Goal: Check status: Check status

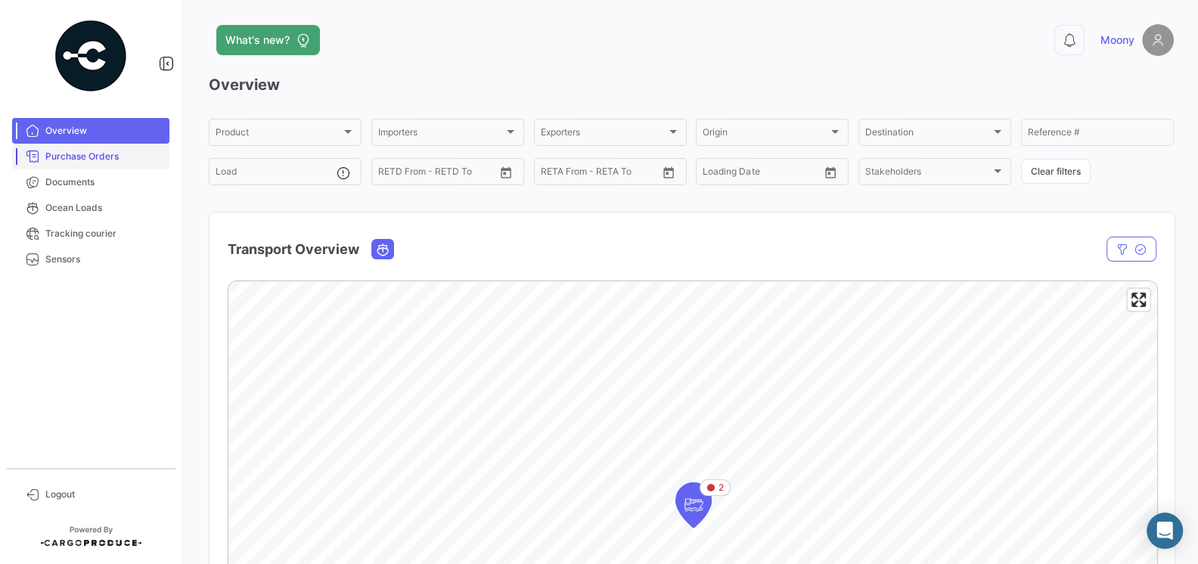
click at [103, 156] on span "Purchase Orders" at bounding box center [104, 157] width 118 height 14
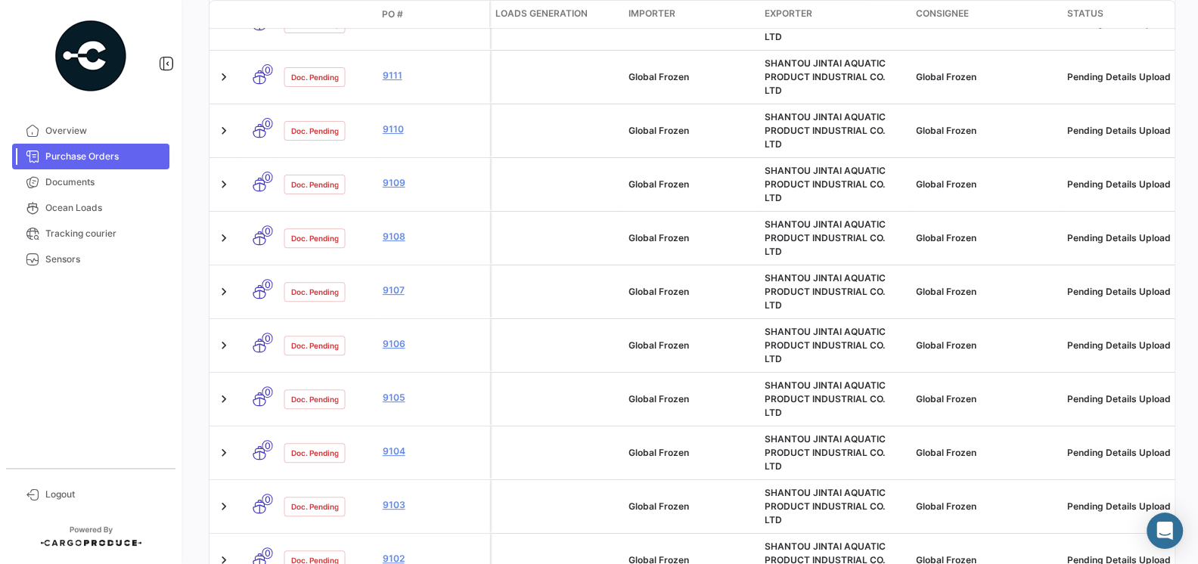
scroll to position [720, 0]
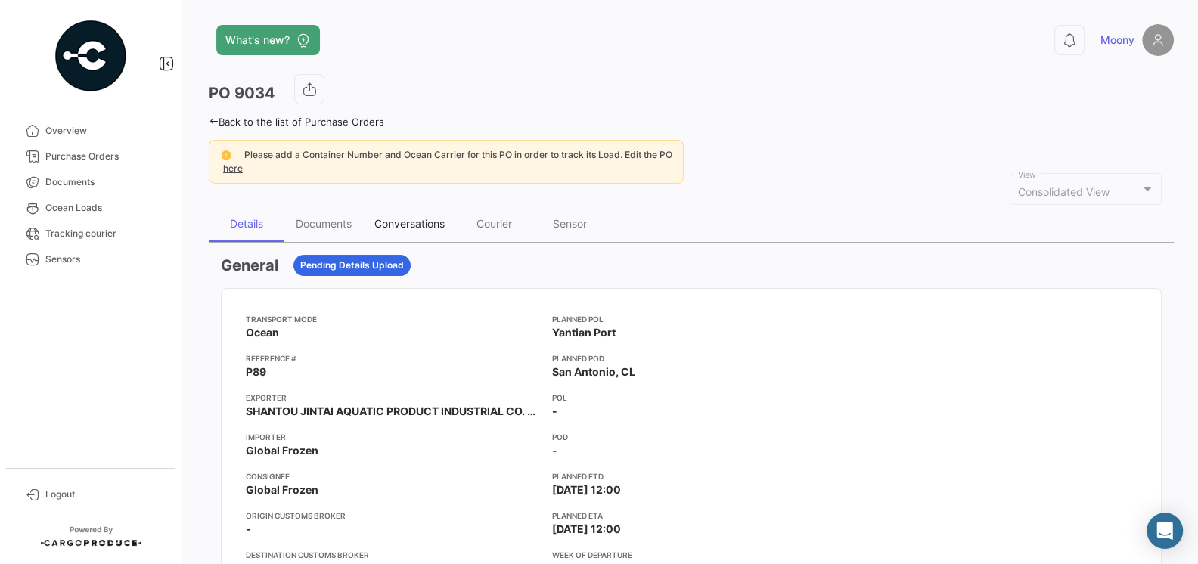
click at [411, 222] on div "Conversations" at bounding box center [409, 223] width 70 height 13
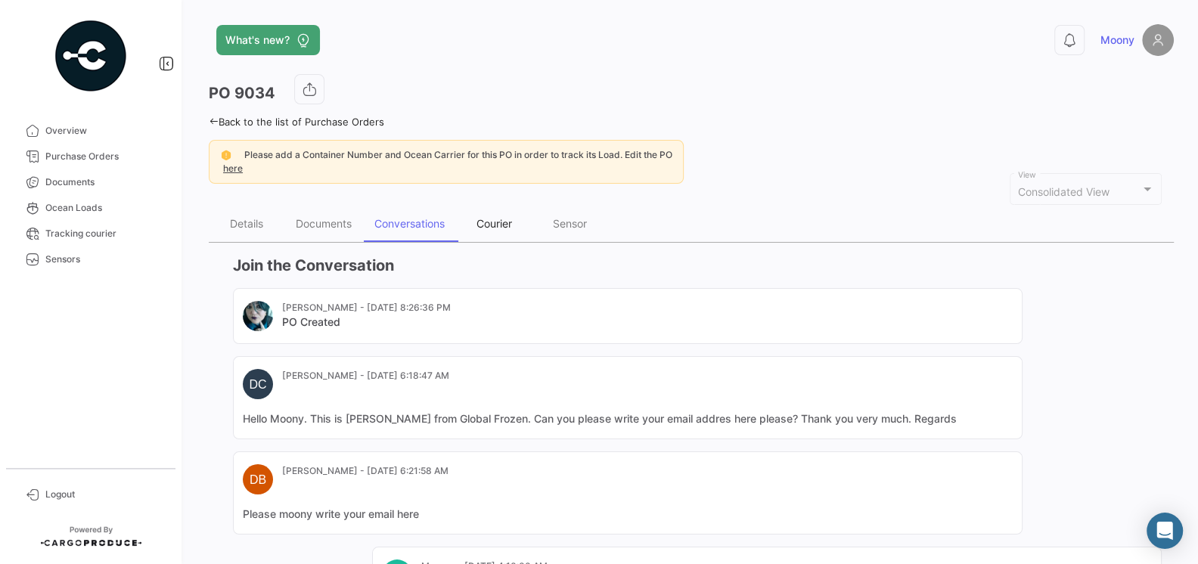
click at [489, 221] on div "Courier" at bounding box center [494, 223] width 36 height 13
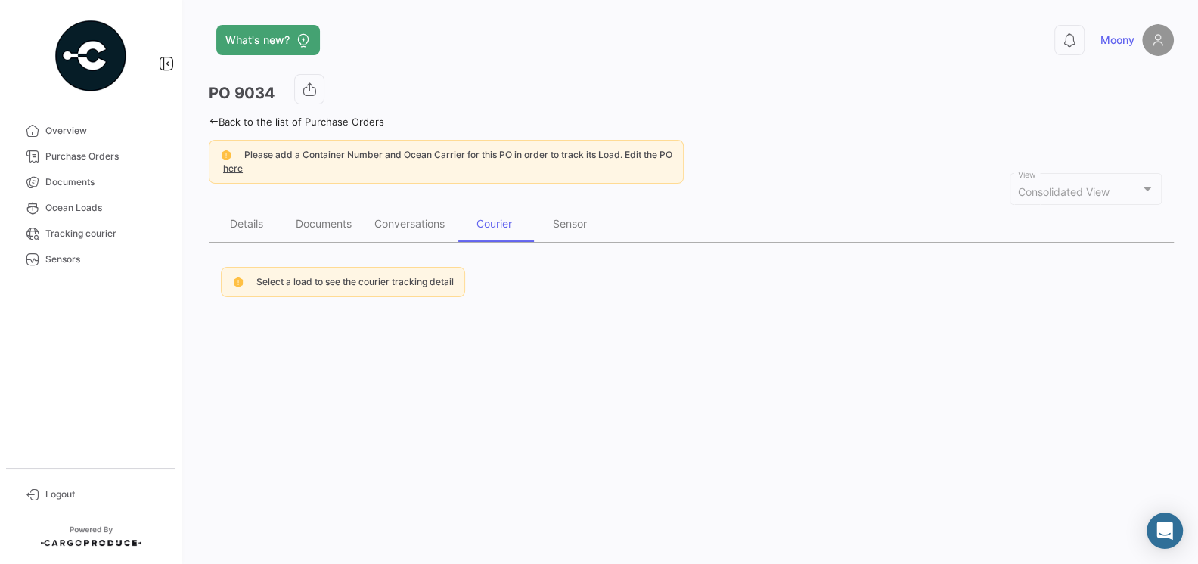
click at [432, 279] on span "Select a load to see the courier tracking detail" at bounding box center [354, 281] width 197 height 11
click at [490, 223] on div "Courier" at bounding box center [494, 223] width 36 height 13
click at [432, 219] on div "Conversations" at bounding box center [409, 223] width 70 height 13
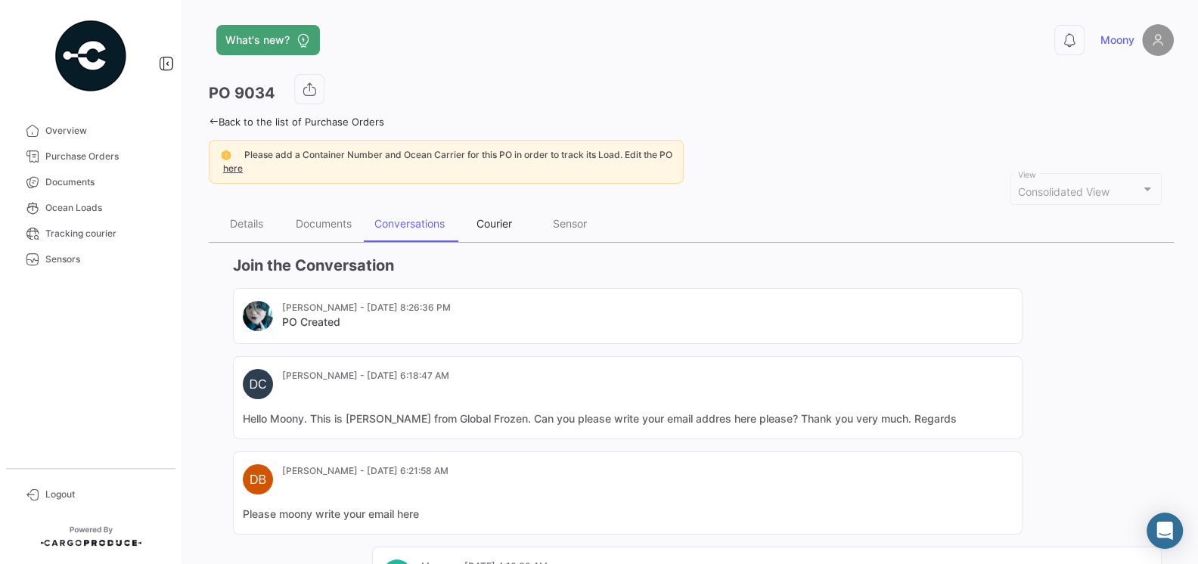
click at [489, 222] on div "Courier" at bounding box center [494, 223] width 36 height 13
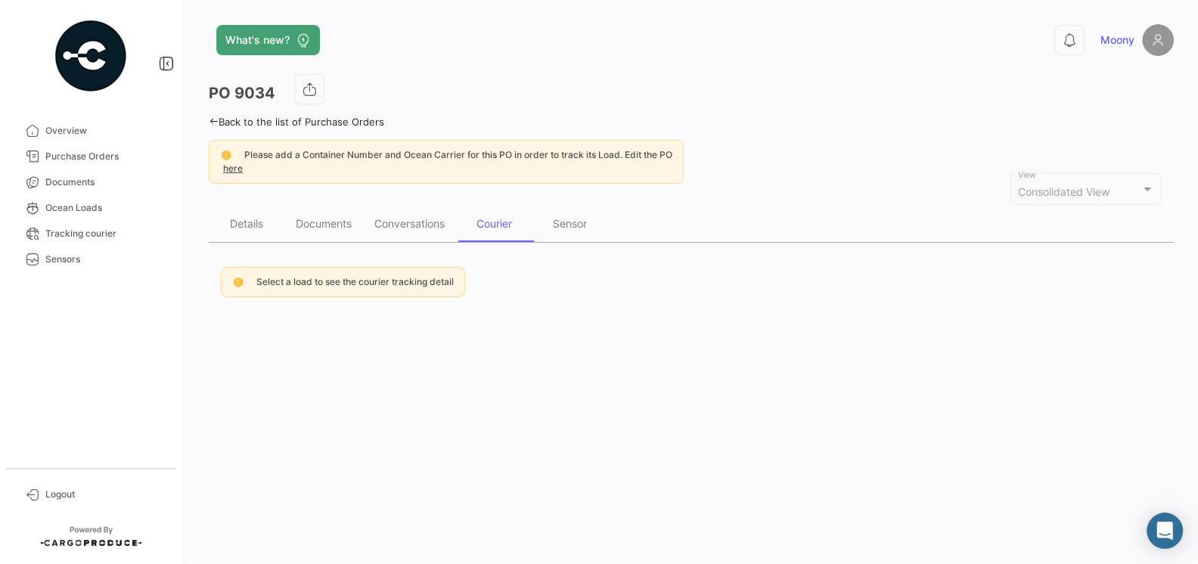
click at [430, 280] on span "Select a load to see the courier tracking detail" at bounding box center [354, 281] width 197 height 11
click at [570, 160] on div "Please add a Container Number and Ocean Carrier for this PO in order to track i…" at bounding box center [458, 155] width 428 height 14
click at [366, 267] on div "Select a load to see the courier tracking detail" at bounding box center [343, 282] width 244 height 30
click at [566, 221] on div "Sensor" at bounding box center [570, 223] width 34 height 13
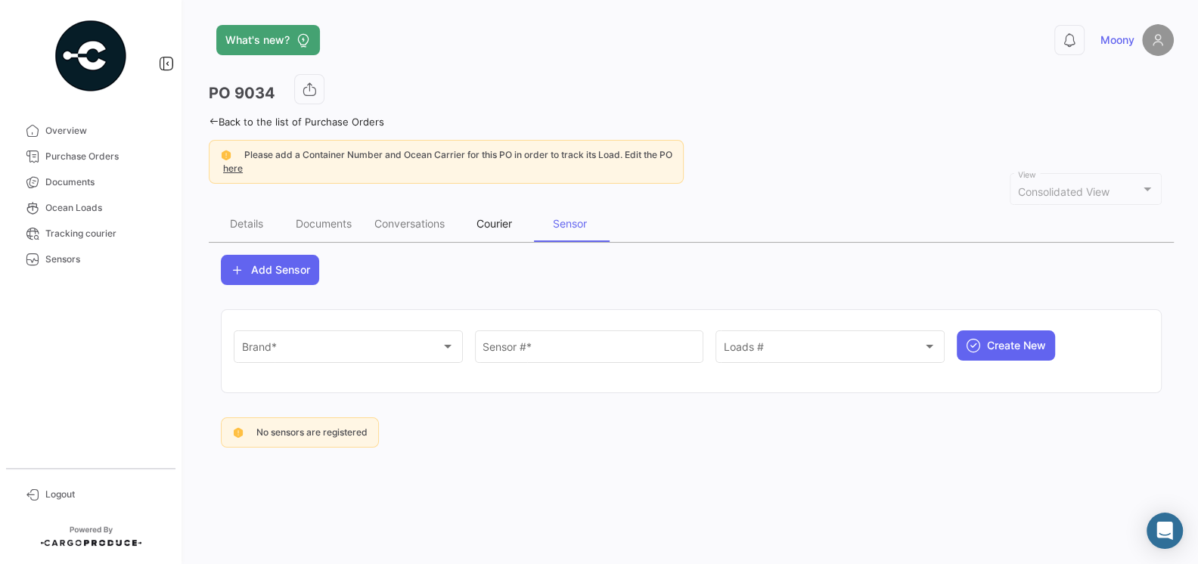
click at [477, 215] on div "Courier" at bounding box center [494, 224] width 76 height 36
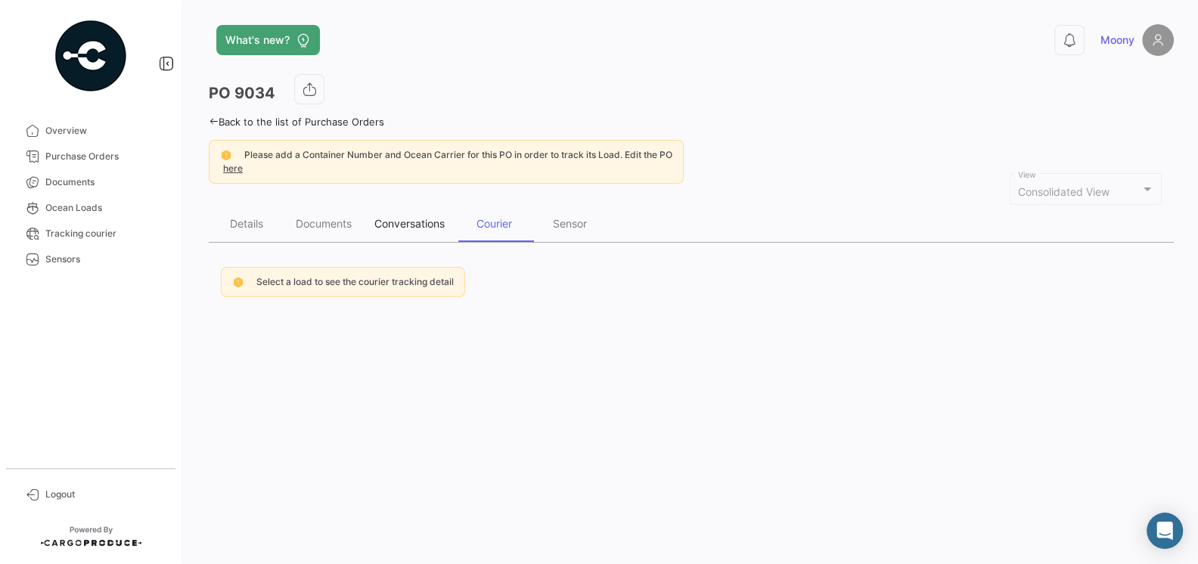
click at [412, 222] on div "Conversations" at bounding box center [409, 223] width 70 height 13
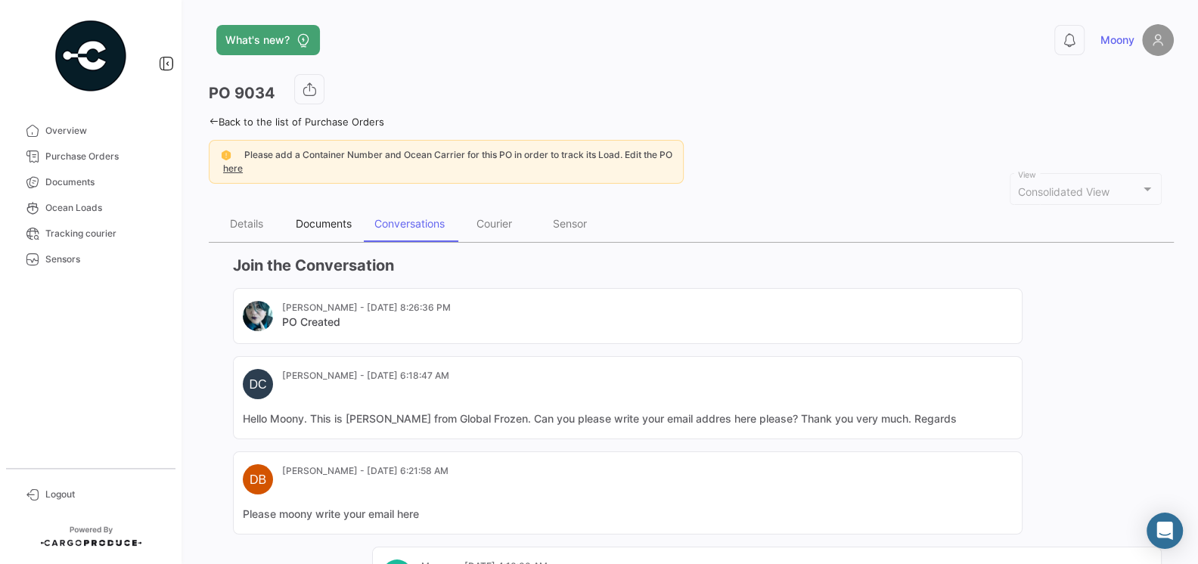
click at [323, 219] on div "Documents" at bounding box center [324, 223] width 56 height 13
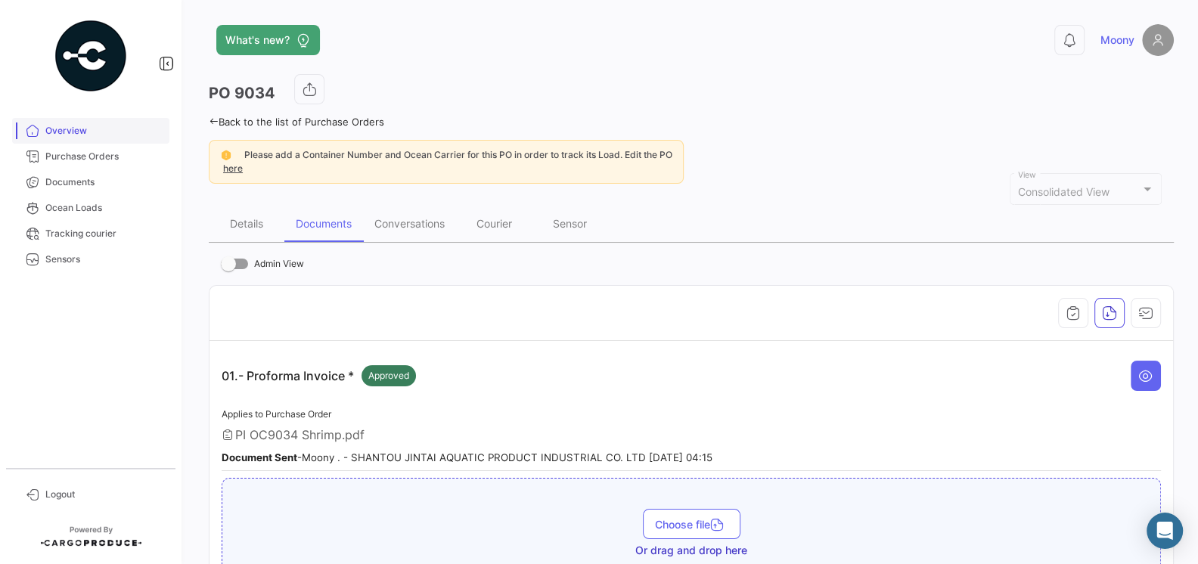
click at [59, 128] on span "Overview" at bounding box center [104, 131] width 118 height 14
